Goal: Book appointment/travel/reservation

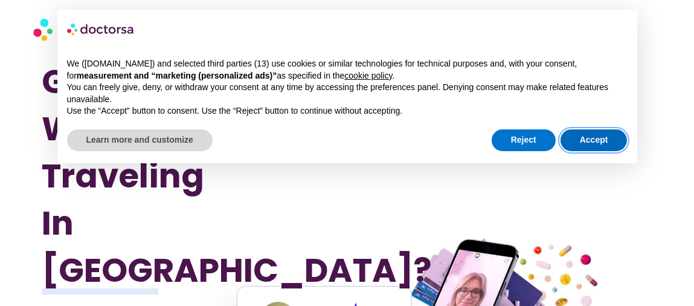
click at [587, 138] on button "Accept" at bounding box center [593, 140] width 67 height 22
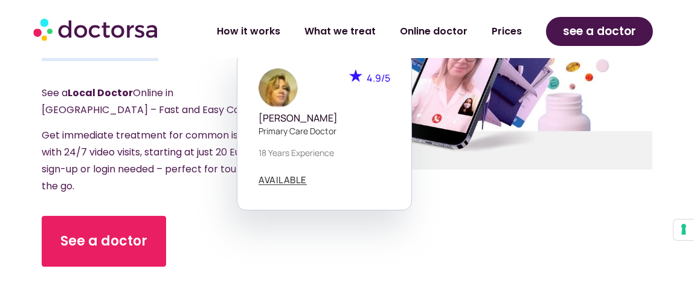
scroll to position [245, 0]
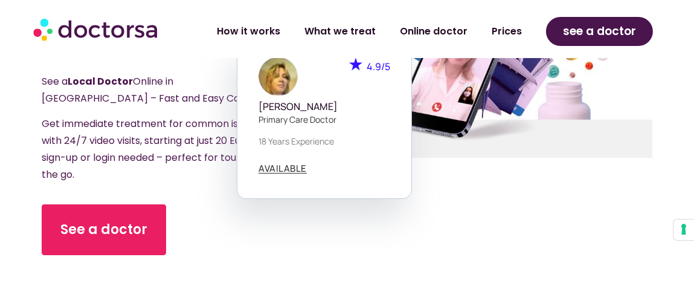
click at [168, 234] on div "See a doctor" at bounding box center [172, 261] width 260 height 115
click at [437, 23] on link "Online doctor" at bounding box center [434, 27] width 92 height 28
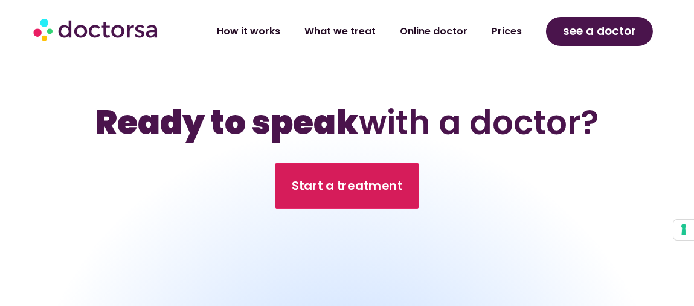
scroll to position [4671, 0]
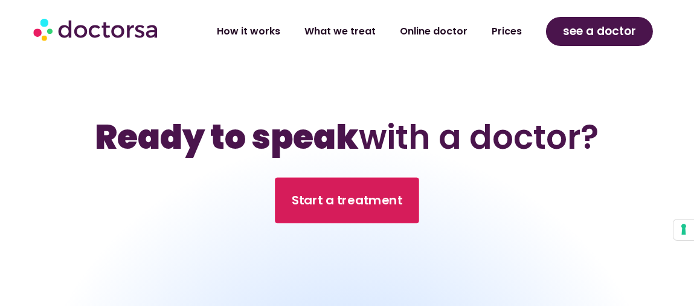
click at [286, 177] on link "Start a treatment" at bounding box center [347, 200] width 144 height 46
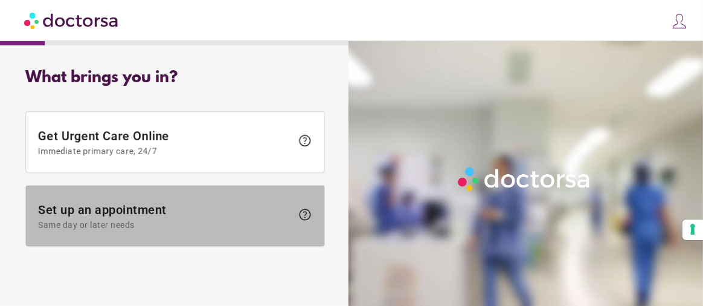
click at [163, 204] on span "Set up an appointment Same day or later needs" at bounding box center [165, 215] width 254 height 27
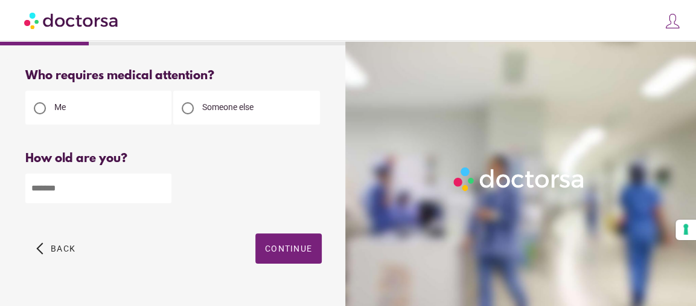
scroll to position [26, 0]
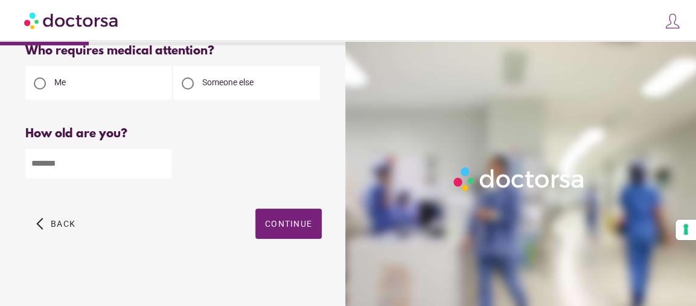
drag, startPoint x: 59, startPoint y: 162, endPoint x: 25, endPoint y: 160, distance: 33.9
click at [25, 160] on input "number" at bounding box center [98, 164] width 146 height 30
click at [114, 173] on input "**" at bounding box center [98, 164] width 146 height 30
type input "**"
click at [302, 221] on span "Continue" at bounding box center [288, 224] width 47 height 10
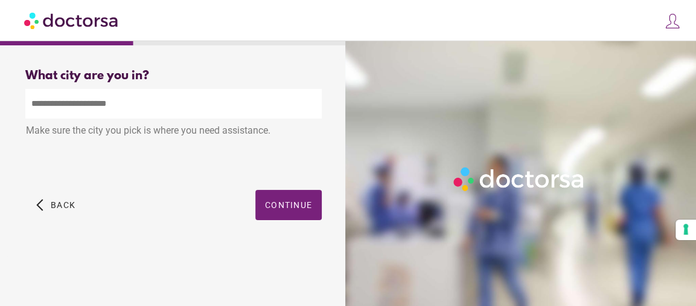
scroll to position [0, 0]
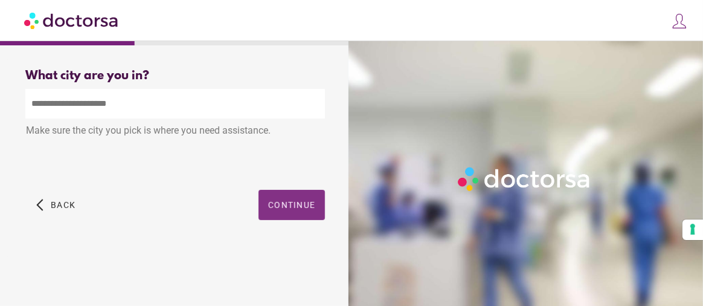
click at [292, 199] on span "button" at bounding box center [291, 205] width 66 height 30
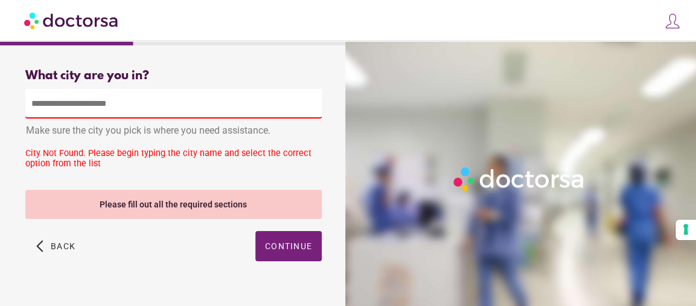
click at [120, 103] on input "text" at bounding box center [173, 104] width 296 height 30
drag, startPoint x: 109, startPoint y: 104, endPoint x: 34, endPoint y: 102, distance: 75.5
click at [34, 102] on input "text" at bounding box center [173, 104] width 296 height 30
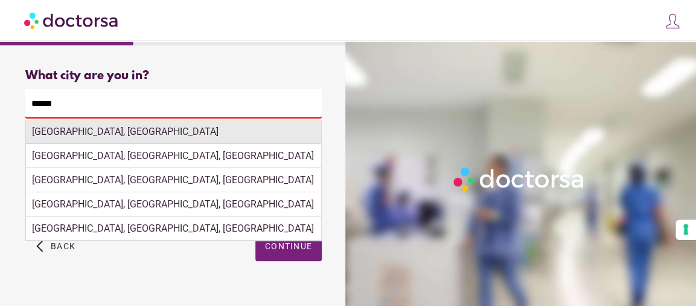
click at [76, 136] on div "[GEOGRAPHIC_DATA], [GEOGRAPHIC_DATA]" at bounding box center [173, 132] width 295 height 24
type input "**********"
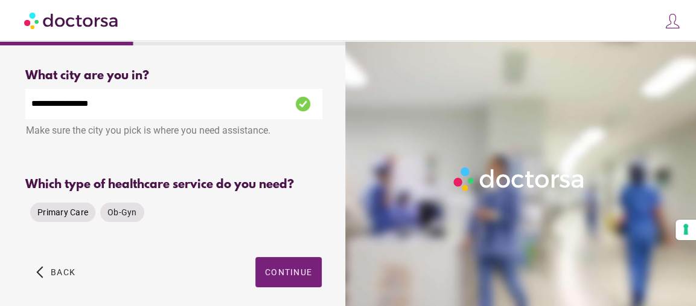
click at [78, 214] on span "Primary Care" at bounding box center [62, 212] width 51 height 10
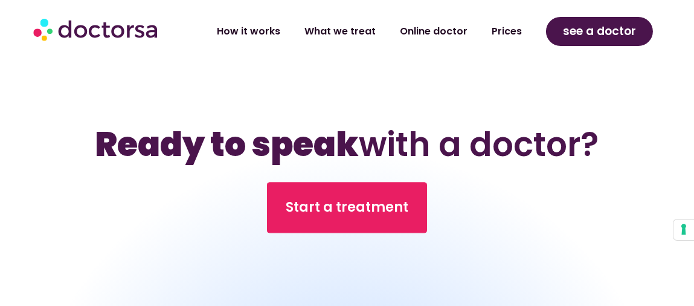
scroll to position [4671, 0]
